Goal: Information Seeking & Learning: Learn about a topic

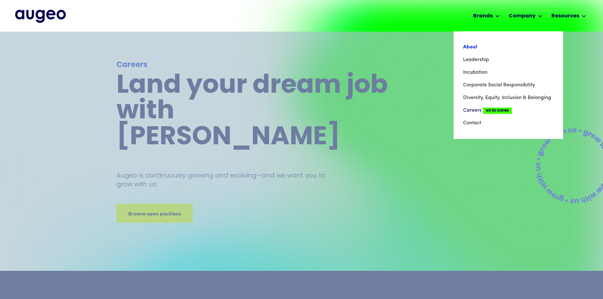
click at [534, 44] on link "About" at bounding box center [508, 47] width 91 height 13
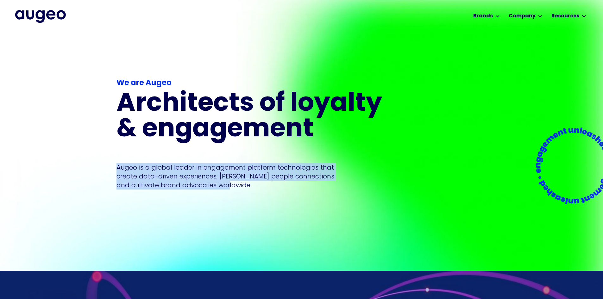
drag, startPoint x: 243, startPoint y: 178, endPoint x: 108, endPoint y: 155, distance: 137.0
click at [108, 155] on div "We are Augeo Architects of loyalty & engagement Augeo is a global leader in eng…" at bounding box center [301, 151] width 603 height 239
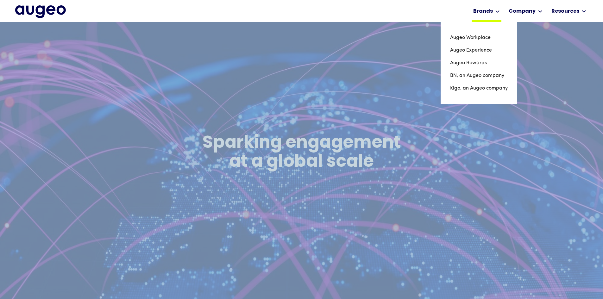
scroll to position [255, 0]
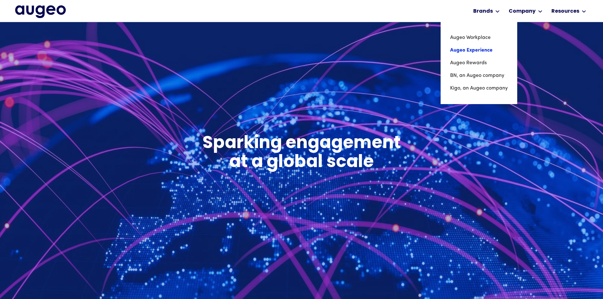
click at [490, 49] on link "Augeo Experience" at bounding box center [479, 50] width 58 height 13
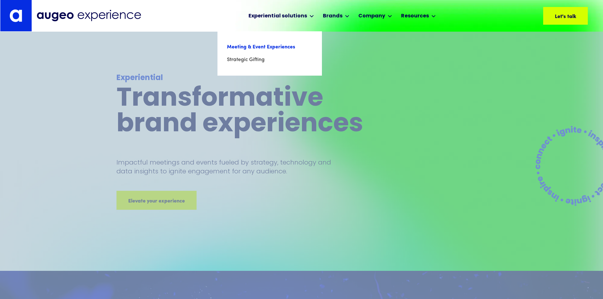
click at [274, 47] on link "Meeting & Event Experiences" at bounding box center [269, 47] width 85 height 13
click at [254, 59] on link "Strategic Gifting" at bounding box center [269, 60] width 85 height 13
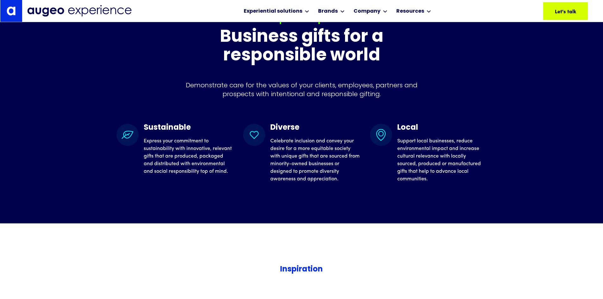
scroll to position [1181, 0]
